Goal: Information Seeking & Learning: Learn about a topic

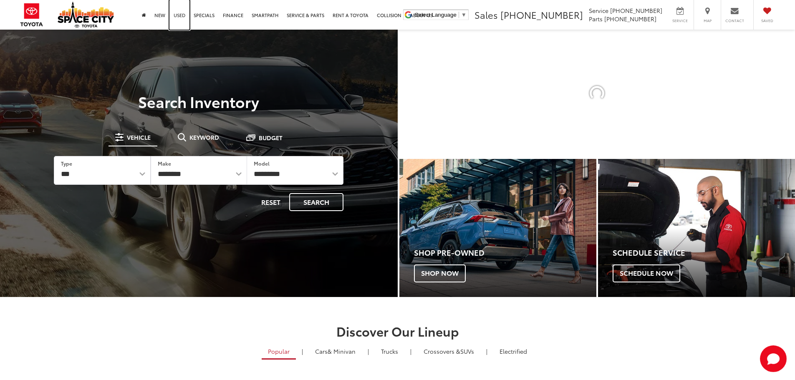
click at [179, 16] on link "Used" at bounding box center [179, 15] width 20 height 30
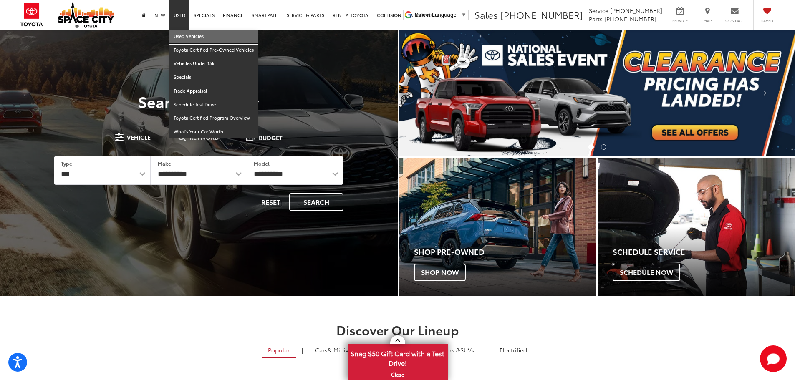
click at [186, 34] on link "Used Vehicles" at bounding box center [213, 37] width 88 height 14
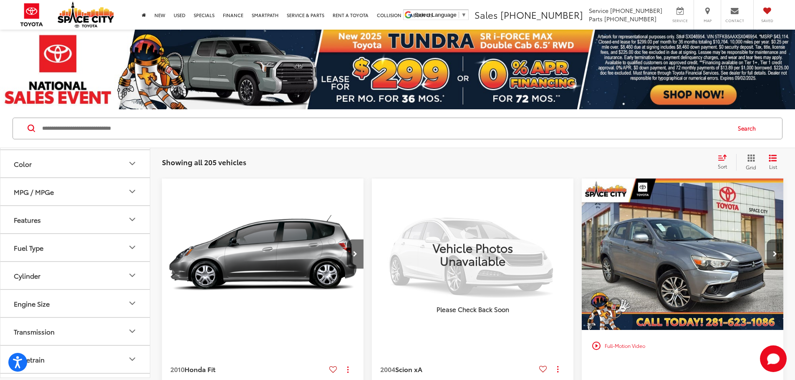
scroll to position [167, 0]
click at [55, 251] on button "Fuel Type" at bounding box center [75, 246] width 150 height 27
click at [16, 317] on label "Hybrid (11)" at bounding box center [75, 317] width 128 height 15
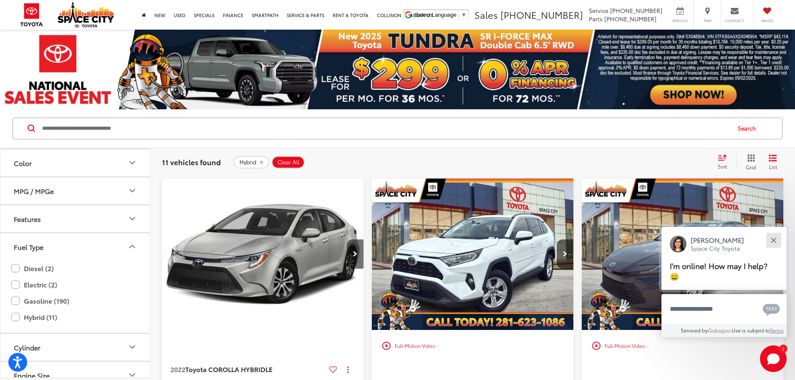
click at [772, 240] on button "Close" at bounding box center [773, 240] width 18 height 18
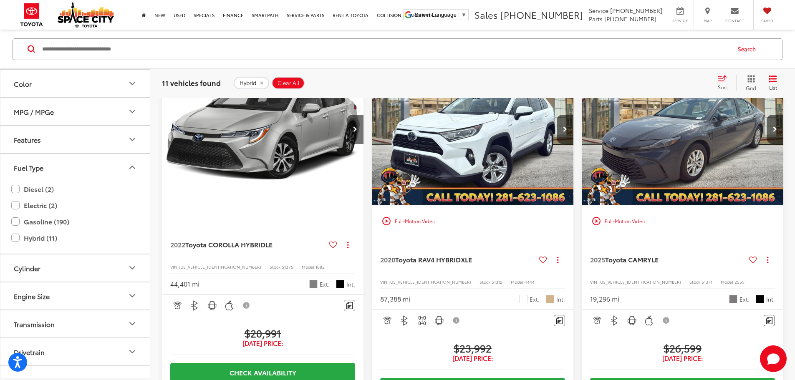
scroll to position [125, 0]
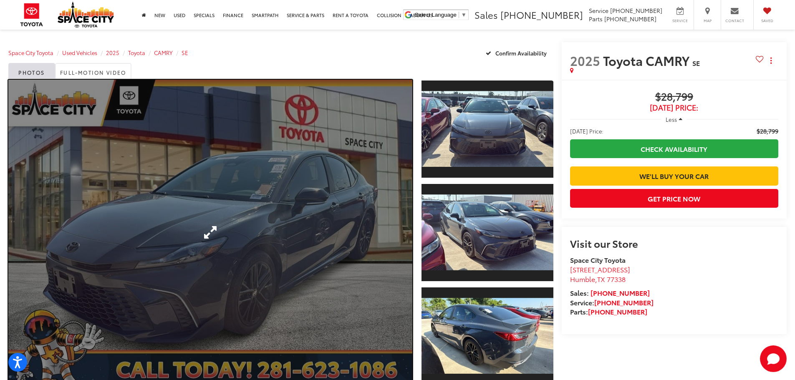
click at [264, 213] on link "Expand Photo 0" at bounding box center [210, 232] width 404 height 305
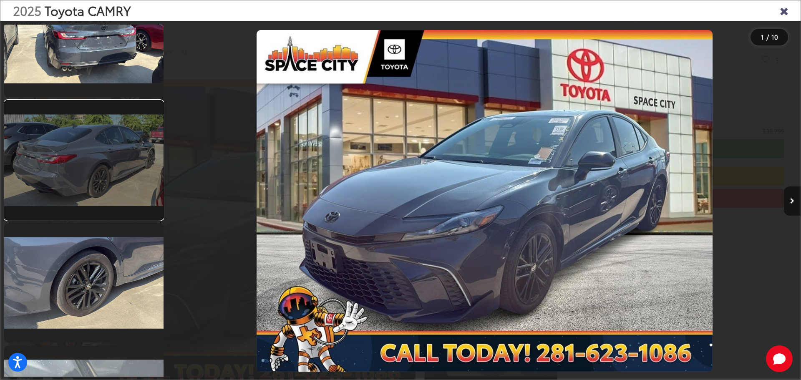
click at [145, 186] on link at bounding box center [83, 160] width 159 height 119
